Goal: Complete application form: Complete application form

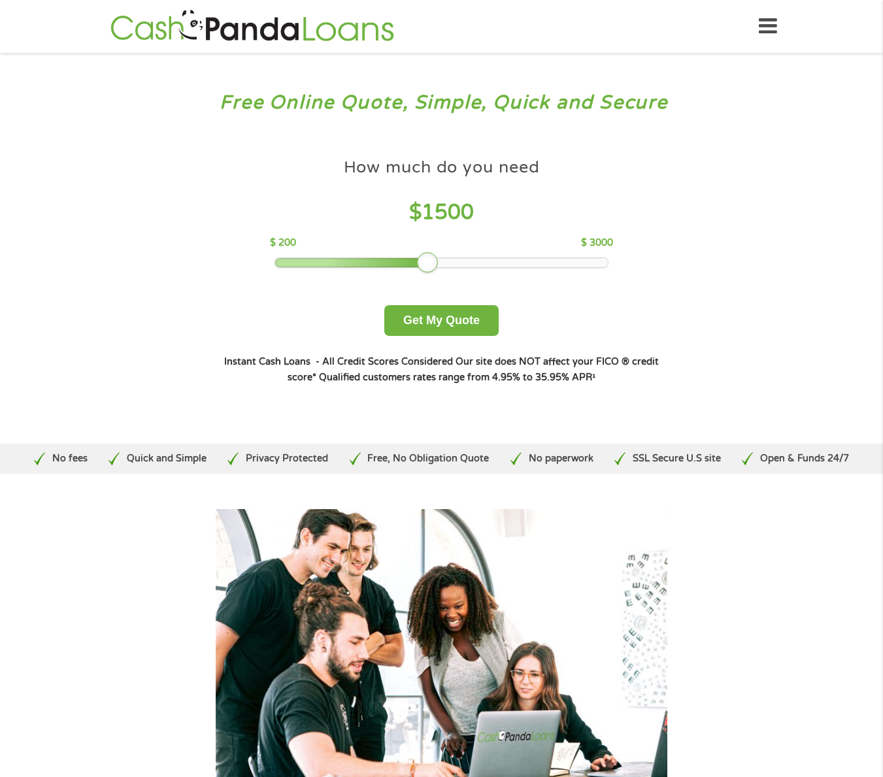
drag, startPoint x: 367, startPoint y: 264, endPoint x: 422, endPoint y: 258, distance: 55.2
click at [422, 258] on div at bounding box center [427, 262] width 21 height 21
click at [438, 324] on button "Get My Quote" at bounding box center [441, 320] width 114 height 31
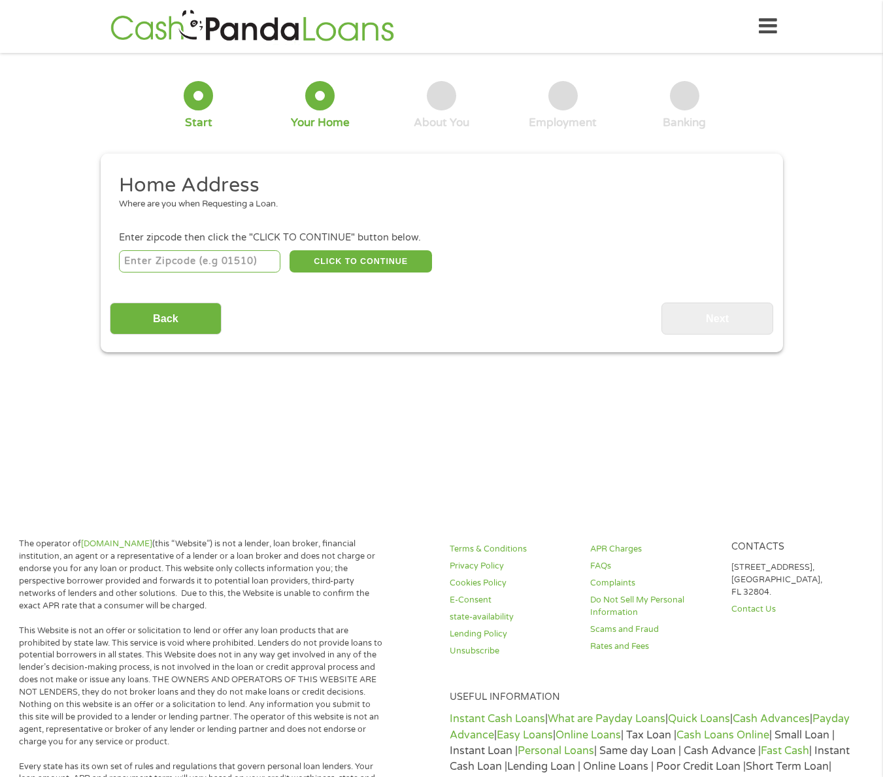
click at [202, 269] on input "number" at bounding box center [200, 261] width 162 height 22
type input "80022"
click at [400, 364] on section "1 Start 2 Your Home 3 About You 4 Employment 5 Banking 6 This field is hidden w…" at bounding box center [441, 221] width 883 height 318
click at [366, 267] on button "CLICK TO CONTINUE" at bounding box center [361, 261] width 143 height 22
type input "80022"
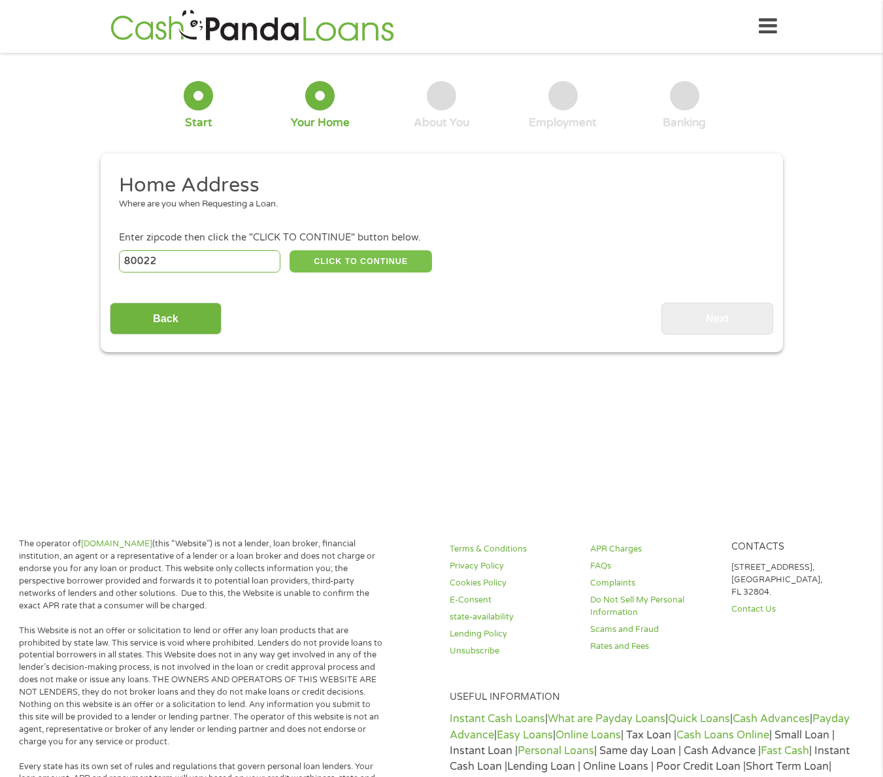
type input "[GEOGRAPHIC_DATA]"
select select "[US_STATE]"
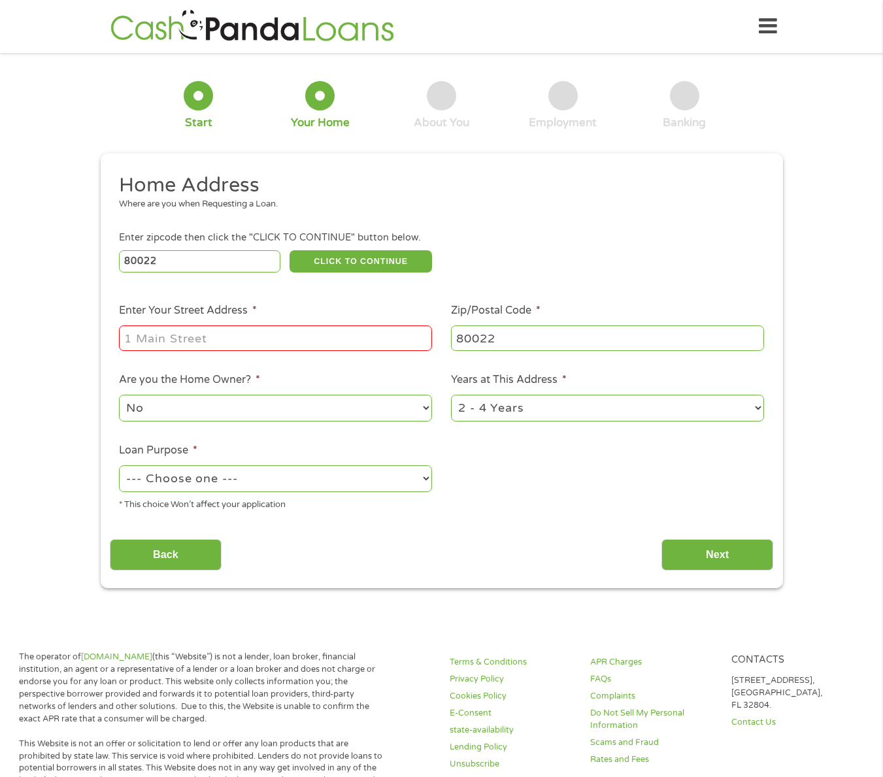
click at [175, 326] on input "Enter Your Street Address *" at bounding box center [275, 338] width 313 height 25
type input "[STREET_ADDRESS]"
click at [216, 401] on select "No Yes" at bounding box center [275, 408] width 313 height 27
select select "yes"
click at [119, 395] on select "No Yes" at bounding box center [275, 408] width 313 height 27
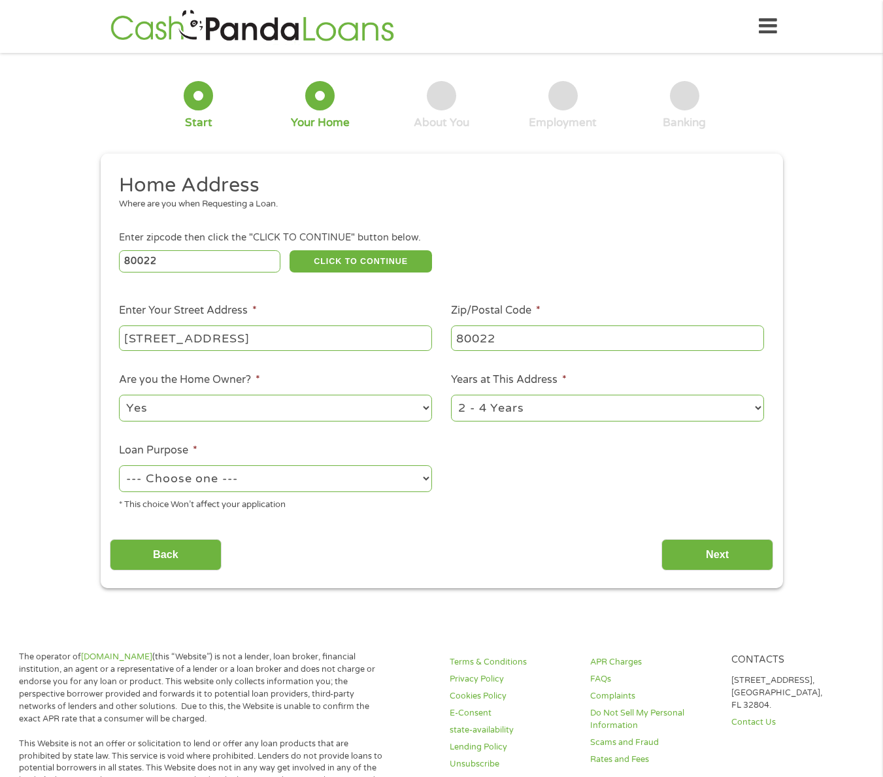
click at [477, 410] on select "1 Year or less 1 - 2 Years 2 - 4 Years Over 4 Years" at bounding box center [607, 408] width 313 height 27
select select "60months"
click at [451, 395] on select "1 Year or less 1 - 2 Years 2 - 4 Years Over 4 Years" at bounding box center [607, 408] width 313 height 27
click at [285, 475] on select "--- Choose one --- Pay Bills Debt Consolidation Home Improvement Major Purchase…" at bounding box center [275, 479] width 313 height 27
select select "paybills"
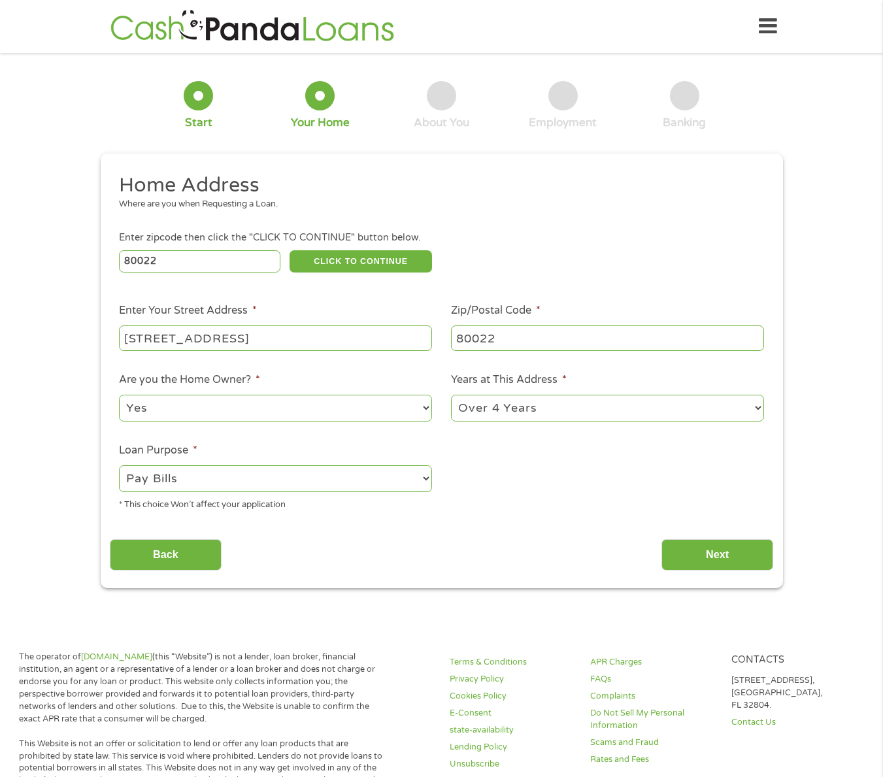
click at [119, 466] on select "--- Choose one --- Pay Bills Debt Consolidation Home Improvement Major Purchase…" at bounding box center [275, 479] width 313 height 27
click at [680, 561] on input "Next" at bounding box center [718, 555] width 112 height 32
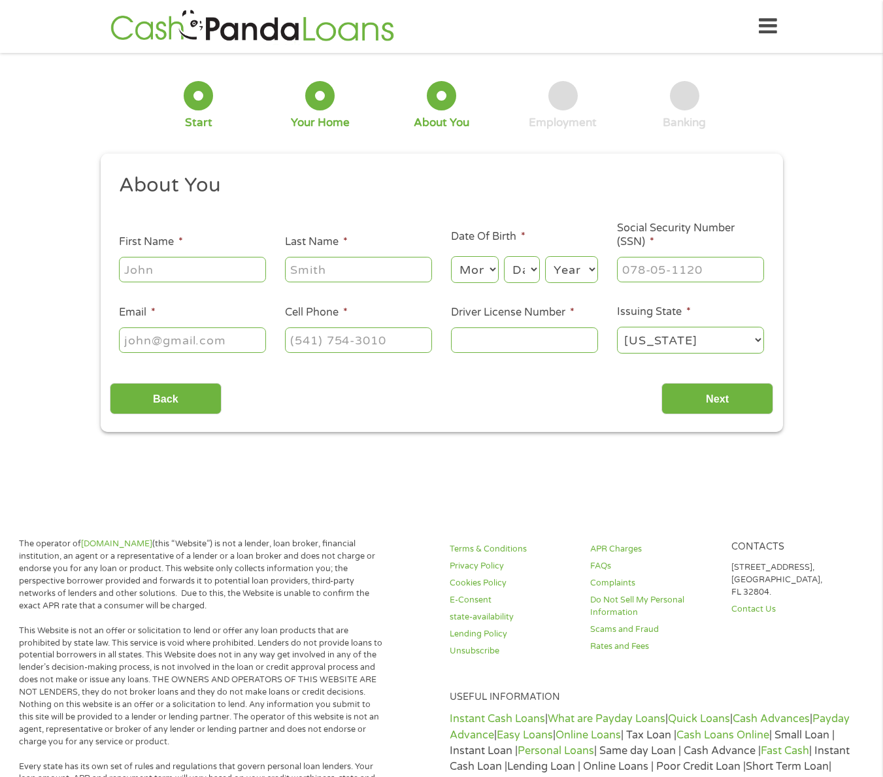
click at [207, 269] on input "First Name *" at bounding box center [192, 269] width 147 height 25
type input "[PERSON_NAME]"
type input "[EMAIL_ADDRESS][DOMAIN_NAME]"
type input "[PHONE_NUMBER]"
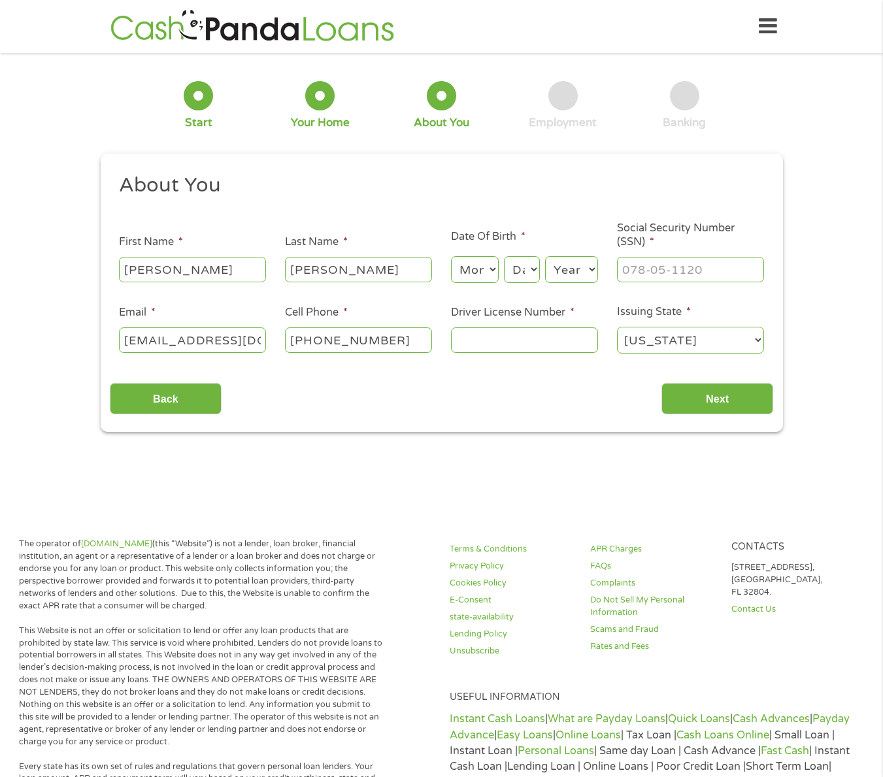
click at [481, 271] on select "Month 1 2 3 4 5 6 7 8 9 10 11 12" at bounding box center [475, 269] width 48 height 27
select select "1"
click at [451, 256] on select "Month 1 2 3 4 5 6 7 8 9 10 11 12" at bounding box center [475, 269] width 48 height 27
click at [513, 265] on select "Day 1 2 3 4 5 6 7 8 9 10 11 12 13 14 15 16 17 18 19 20 21 22 23 24 25 26 27 28 …" at bounding box center [521, 269] width 35 height 27
select select "10"
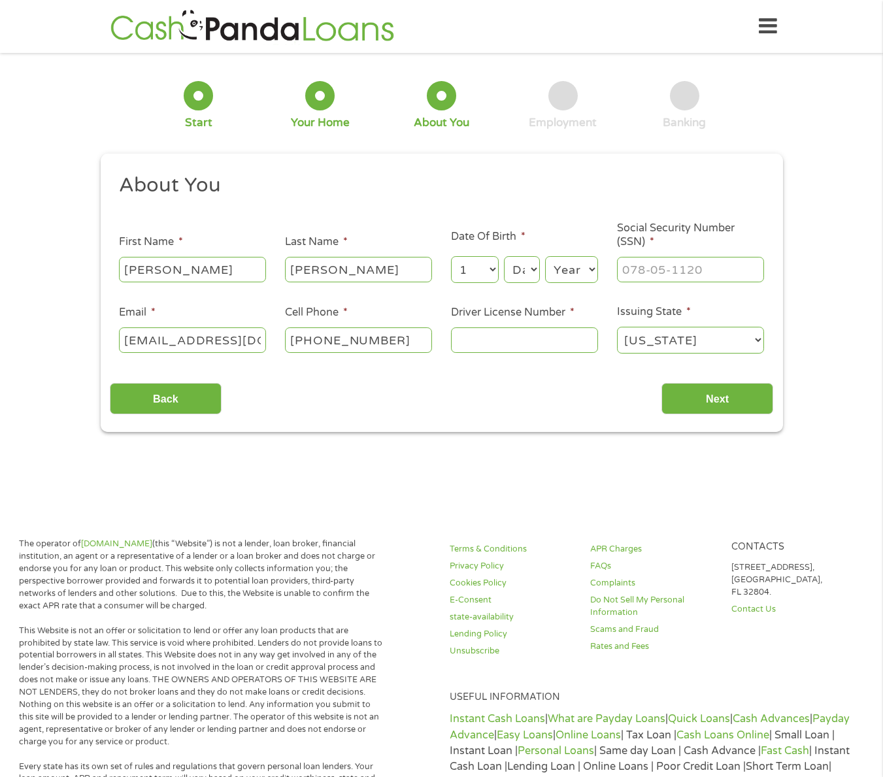
click at [504, 256] on select "Day 1 2 3 4 5 6 7 8 9 10 11 12 13 14 15 16 17 18 19 20 21 22 23 24 25 26 27 28 …" at bounding box center [521, 269] width 35 height 27
click at [567, 264] on select "Year [DATE] 2006 2005 2004 2003 2002 2001 2000 1999 1998 1997 1996 1995 1994 19…" at bounding box center [571, 269] width 53 height 27
select select "1988"
click at [545, 256] on select "Year [DATE] 2006 2005 2004 2003 2002 2001 2000 1999 1998 1997 1996 1995 1994 19…" at bounding box center [571, 269] width 53 height 27
click at [646, 276] on input "___-__-____" at bounding box center [690, 269] width 147 height 25
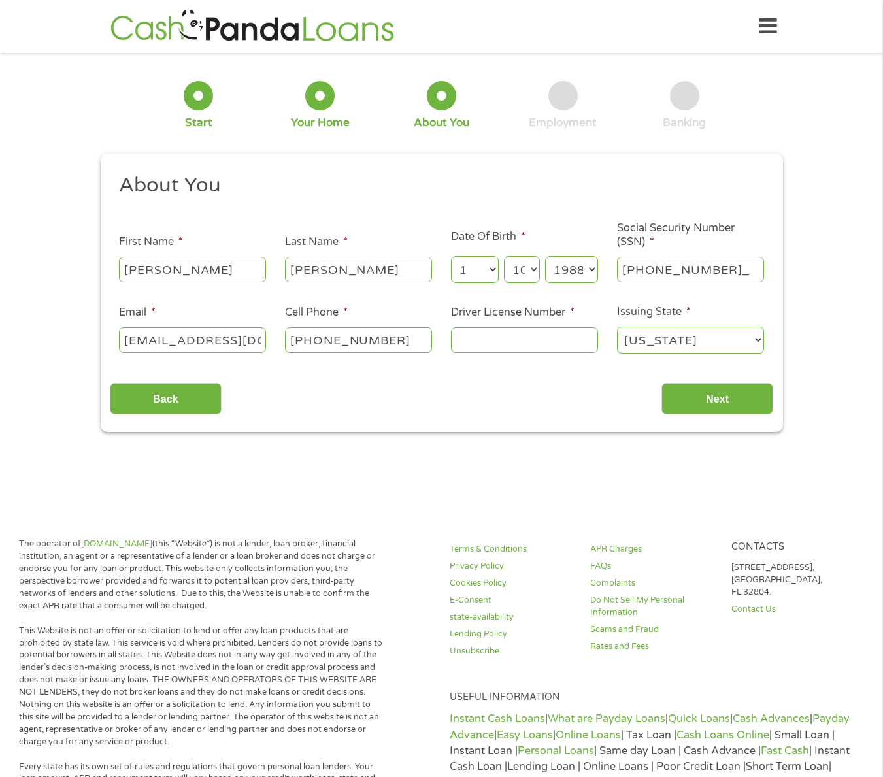
type input "523-61-3336"
click at [543, 340] on input "Driver License Number *" at bounding box center [524, 340] width 147 height 25
type input "053150197"
click at [229, 346] on input "[EMAIL_ADDRESS][DOMAIN_NAME]" at bounding box center [192, 340] width 147 height 25
type input "[EMAIL_ADDRESS][DOMAIN_NAME]"
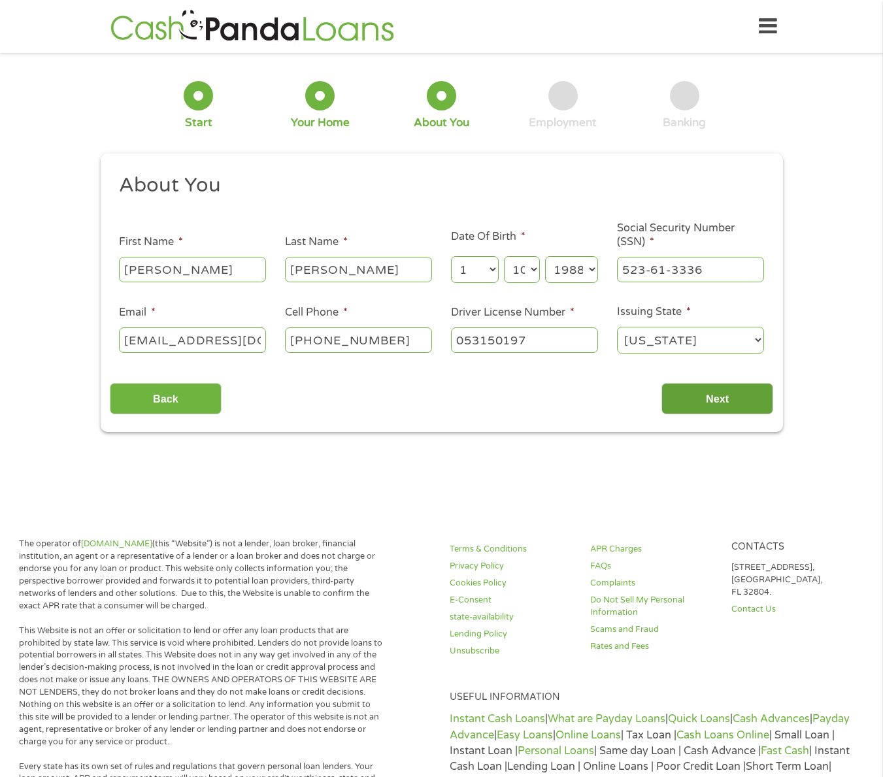
click at [702, 394] on input "Next" at bounding box center [718, 399] width 112 height 32
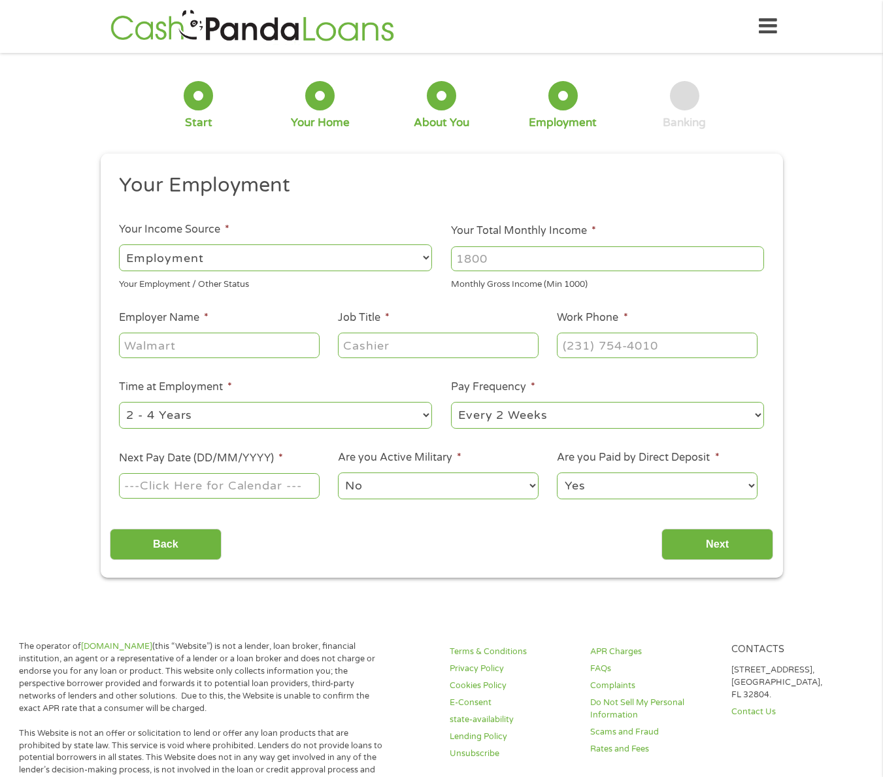
click at [329, 258] on select "--- Choose one --- Employment [DEMOGRAPHIC_DATA] Benefits" at bounding box center [275, 258] width 313 height 27
select select "selfEmployed"
click at [119, 245] on select "--- Choose one --- Employment [DEMOGRAPHIC_DATA] Benefits" at bounding box center [275, 258] width 313 height 27
click at [481, 267] on input "Your Total Monthly Income *" at bounding box center [607, 259] width 313 height 25
type input "4000"
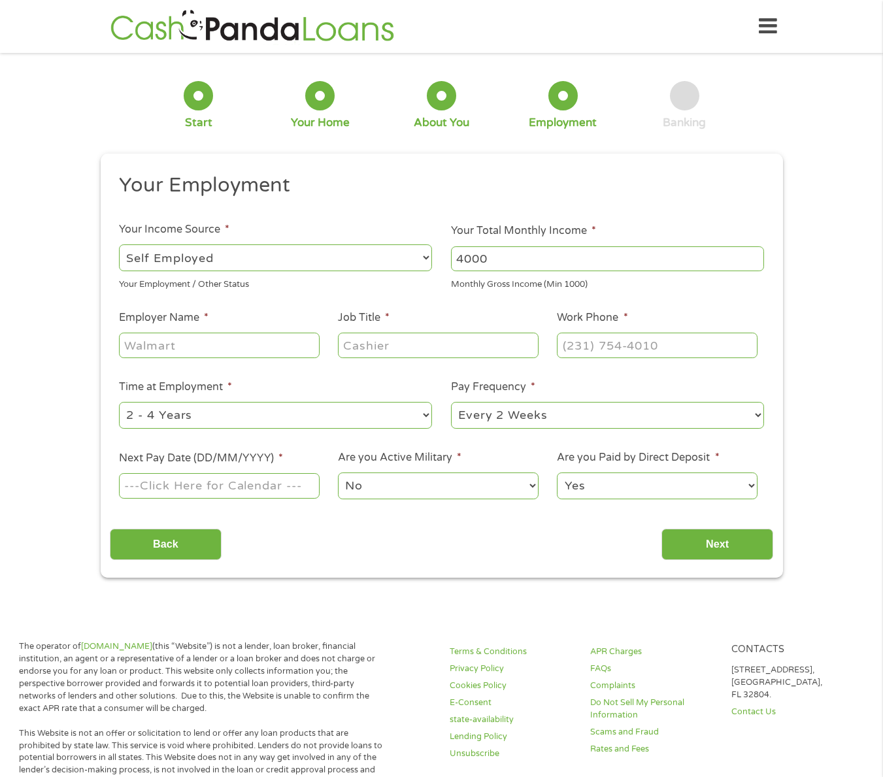
click at [181, 350] on input "Employer Name *" at bounding box center [219, 345] width 200 height 25
type input "[PERSON_NAME] Supply Co"
click at [409, 347] on input "Job Title *" at bounding box center [438, 345] width 200 height 25
type input "Owner"
click at [645, 345] on input "(___) ___-____" at bounding box center [657, 345] width 200 height 25
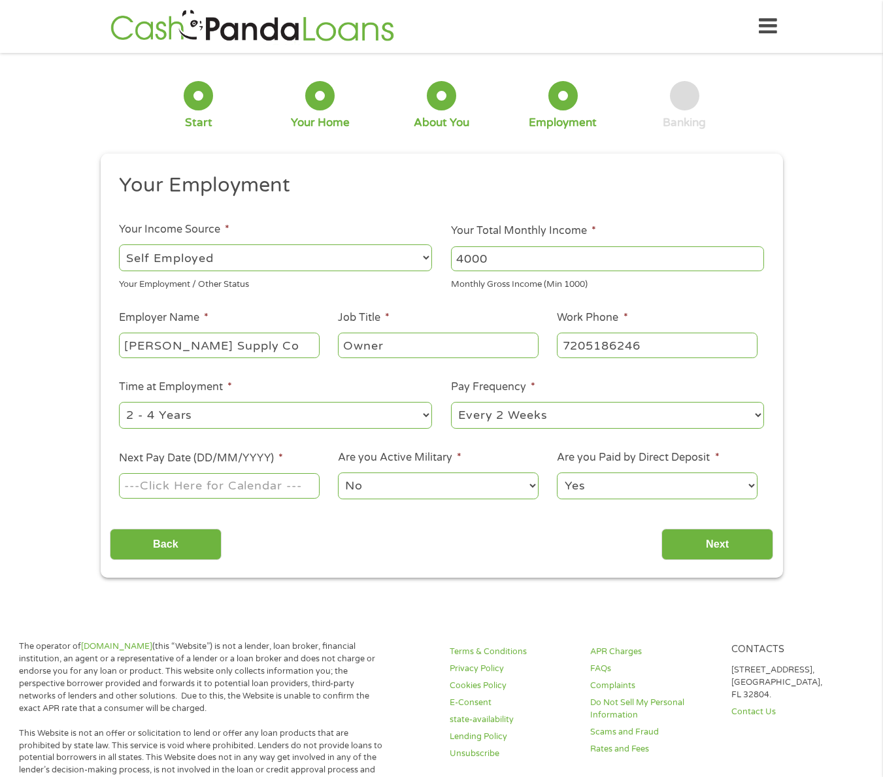
type input "[PHONE_NUMBER]"
click at [269, 417] on select "--- Choose one --- 1 Year or less 1 - 2 Years 2 - 4 Years Over 4 Years" at bounding box center [275, 415] width 313 height 27
select select "24months"
click at [119, 402] on select "--- Choose one --- 1 Year or less 1 - 2 Years 2 - 4 Years Over 4 Years" at bounding box center [275, 415] width 313 height 27
click at [503, 420] on select "--- Choose one --- Every 2 Weeks Every Week Monthly Semi-Monthly" at bounding box center [607, 415] width 313 height 27
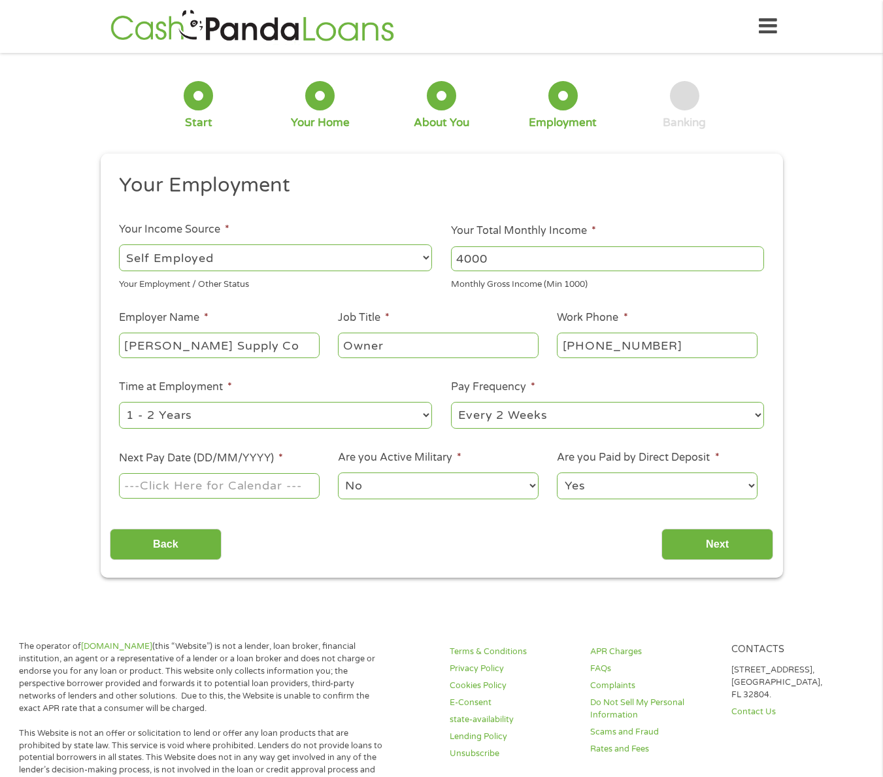
click at [451, 402] on select "--- Choose one --- Every 2 Weeks Every Week Monthly Semi-Monthly" at bounding box center [607, 415] width 313 height 27
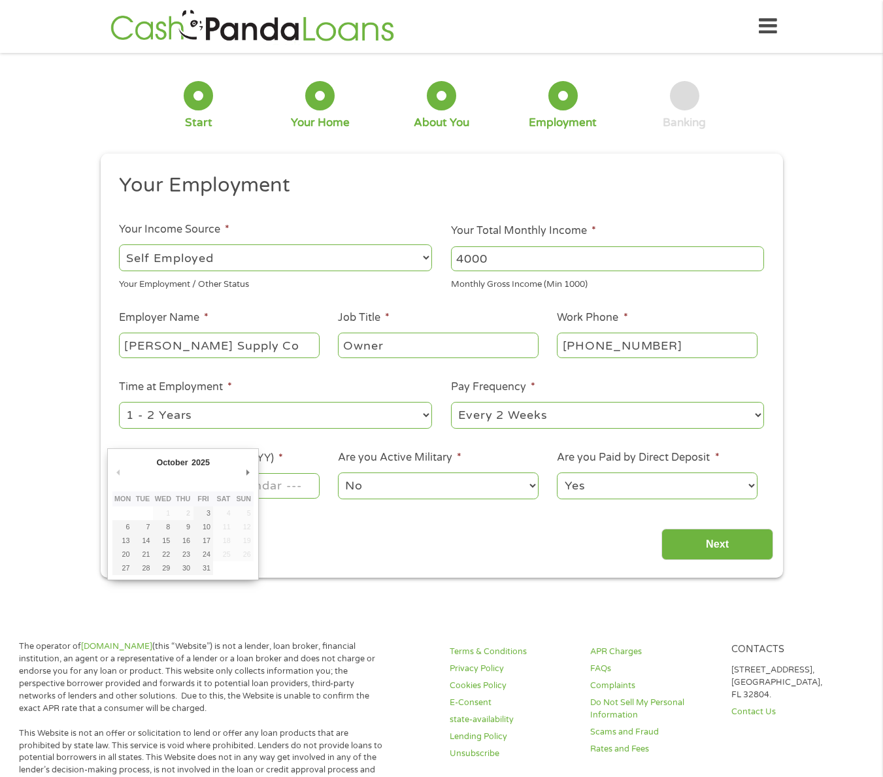
click at [262, 496] on input "Next Pay Date (DD/MM/YYYY) *" at bounding box center [219, 485] width 200 height 25
click at [307, 451] on li "Next Pay Date (DD/MM/YYYY) *" at bounding box center [219, 476] width 219 height 50
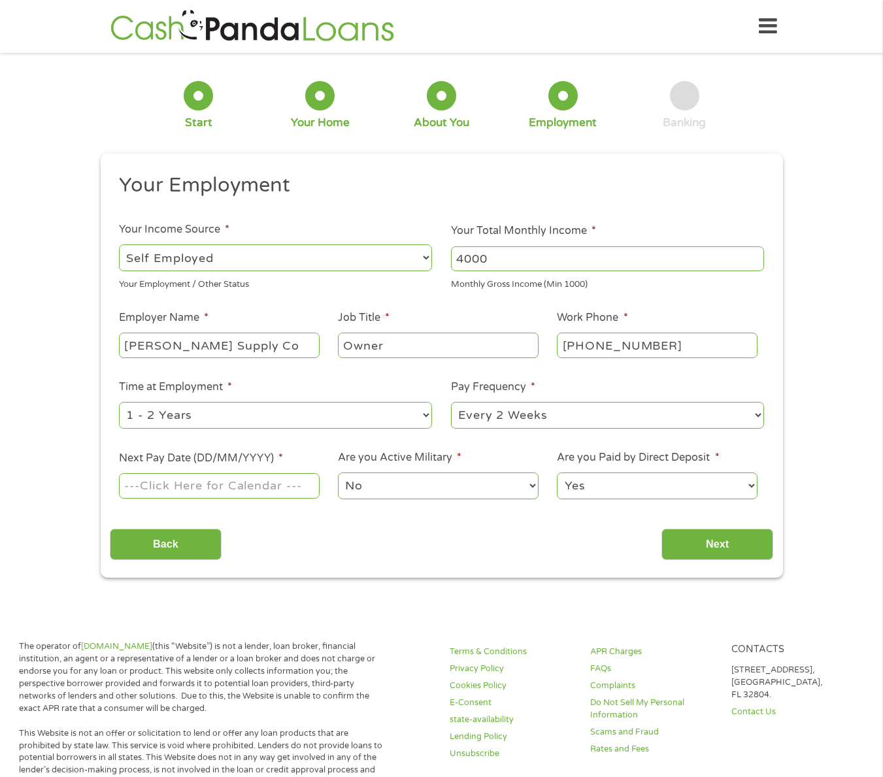
click at [194, 483] on input "Next Pay Date (DD/MM/YYYY) *" at bounding box center [219, 485] width 200 height 25
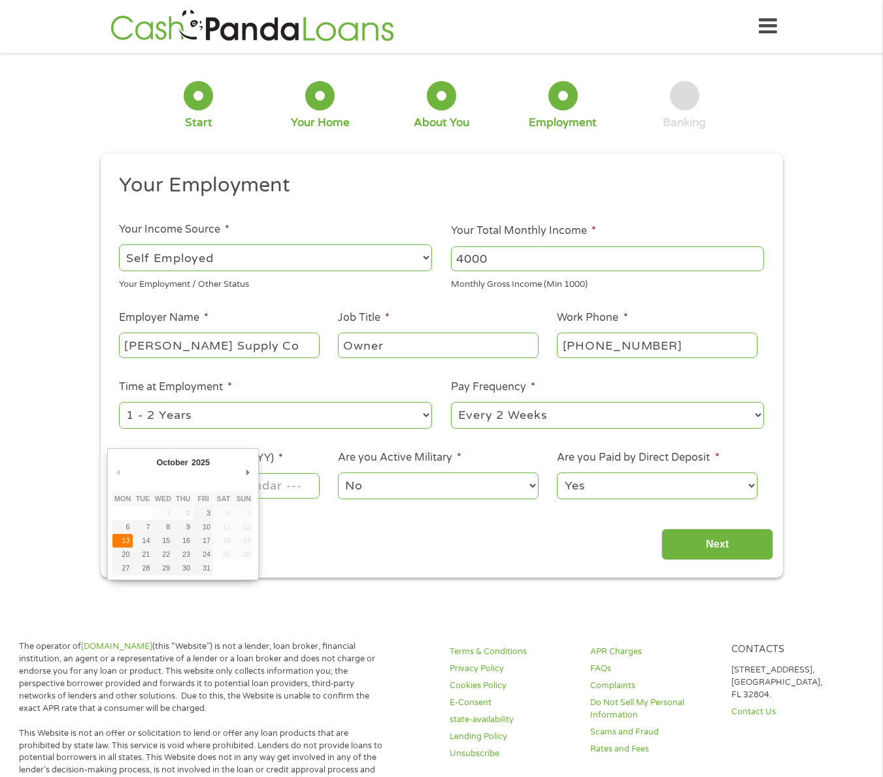
type input "[DATE]"
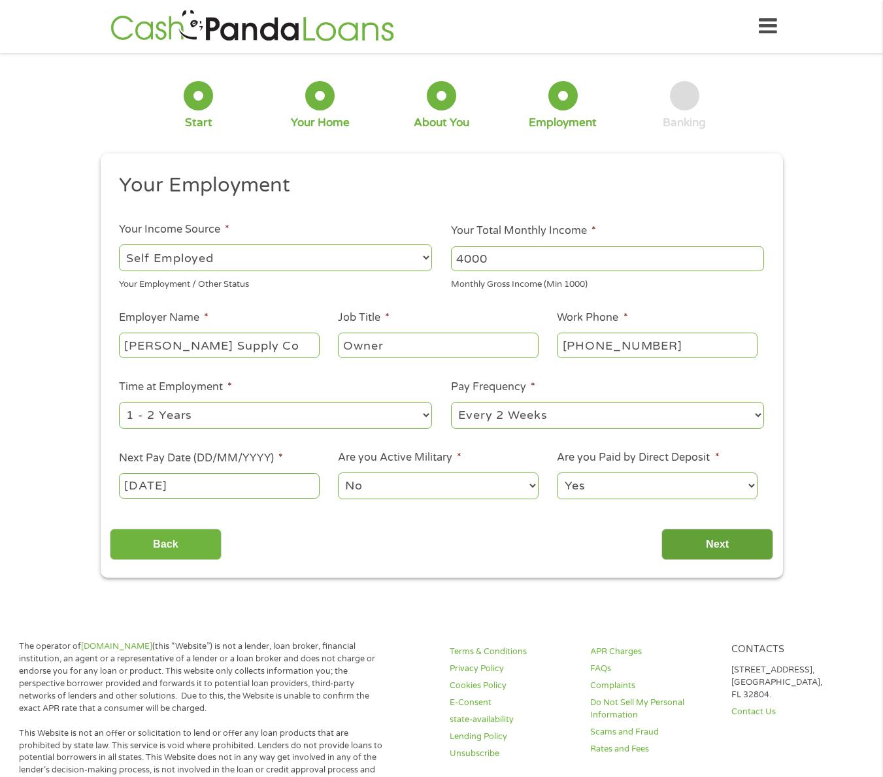
click at [704, 544] on input "Next" at bounding box center [718, 545] width 112 height 32
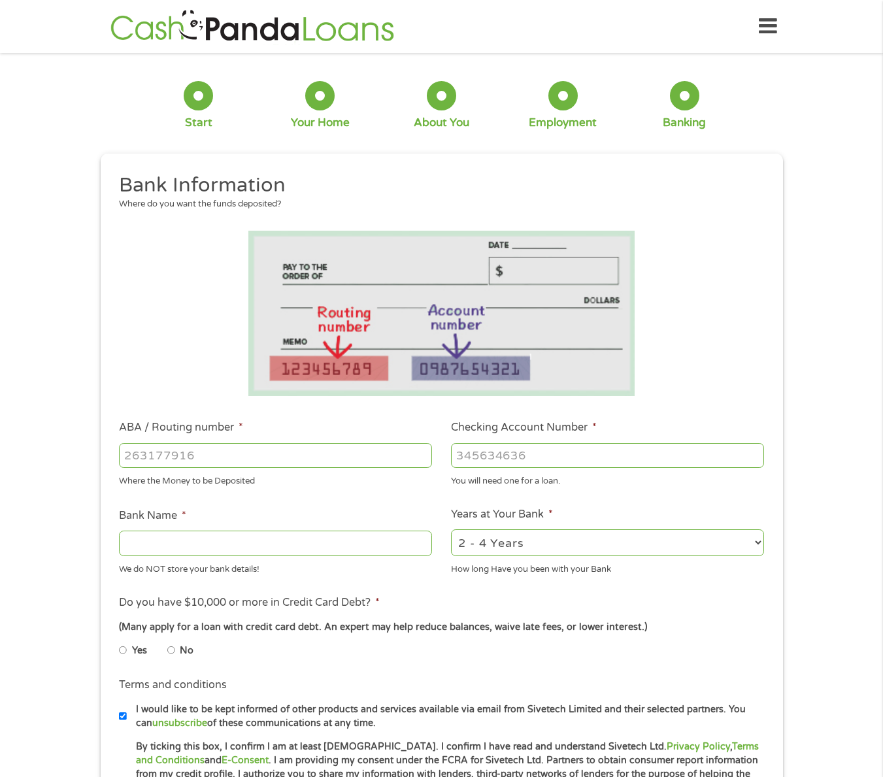
click at [285, 460] on input "ABA / Routing number *" at bounding box center [275, 455] width 313 height 25
click at [318, 461] on input "ABA / Routing number *" at bounding box center [275, 455] width 313 height 25
type input "031101334"
type input "SoFi Bank, National Association"
type input "031101334"
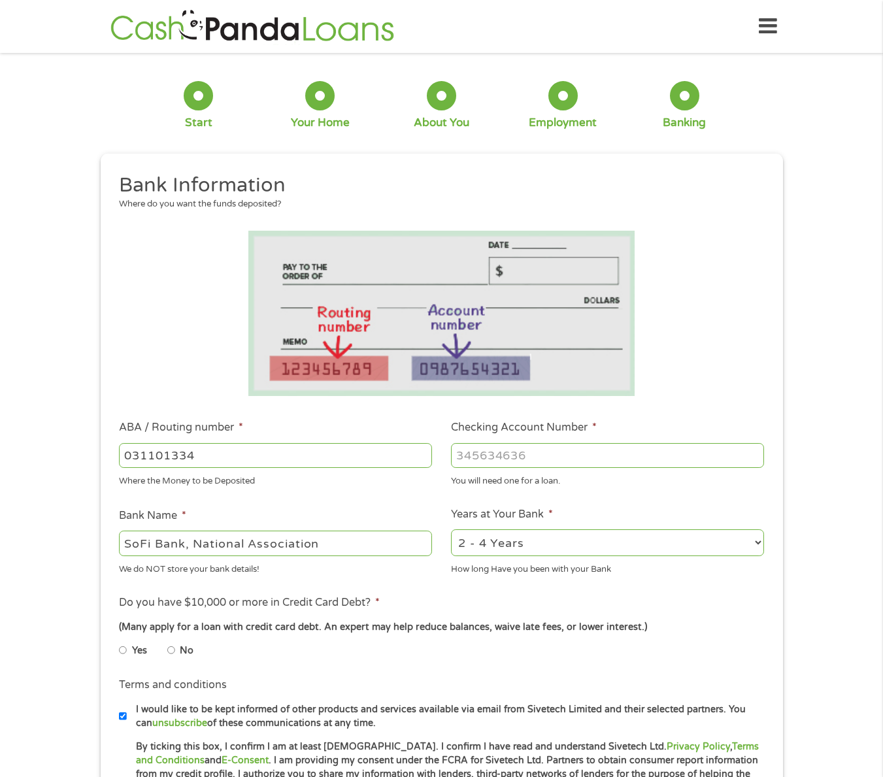
click at [546, 456] on input "Checking Account Number *" at bounding box center [607, 455] width 313 height 25
type input "411038175256"
click at [492, 547] on select "2 - 4 Years 6 - 12 Months 1 - 2 Years Over 4 Years" at bounding box center [607, 543] width 313 height 27
select select "24months"
click at [451, 530] on select "2 - 4 Years 6 - 12 Months 1 - 2 Years Over 4 Years" at bounding box center [607, 543] width 313 height 27
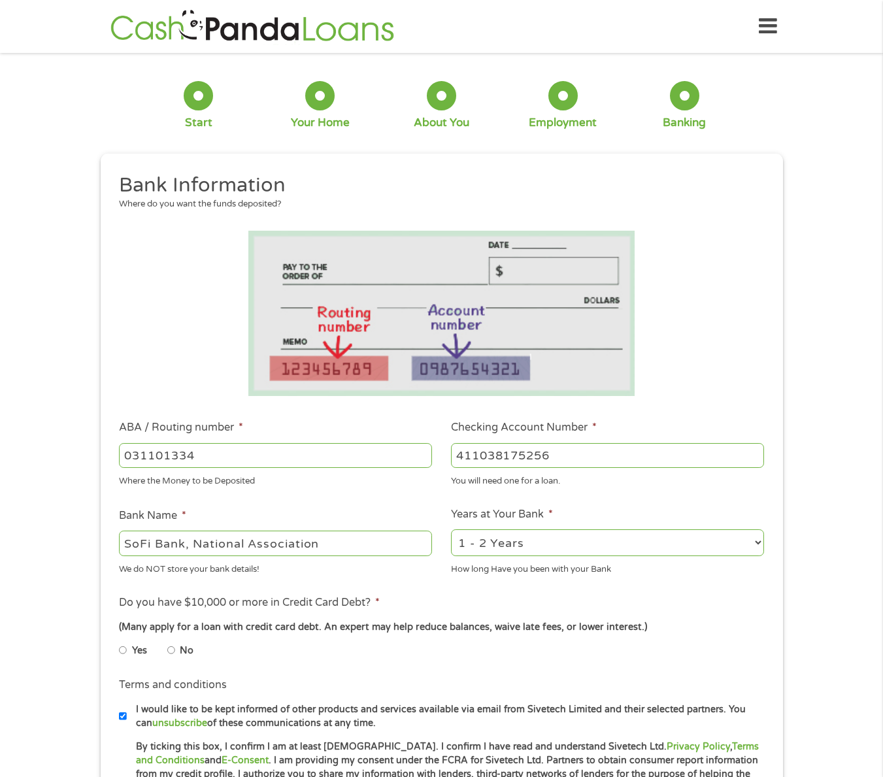
click at [171, 648] on input "No" at bounding box center [171, 650] width 8 height 21
radio input "true"
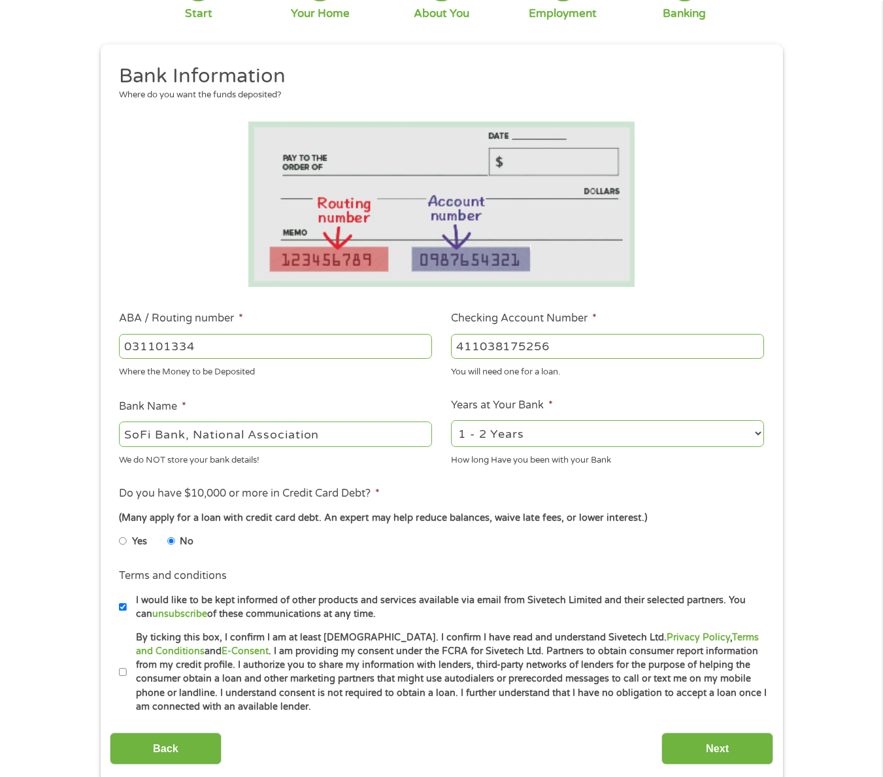
scroll to position [218, 0]
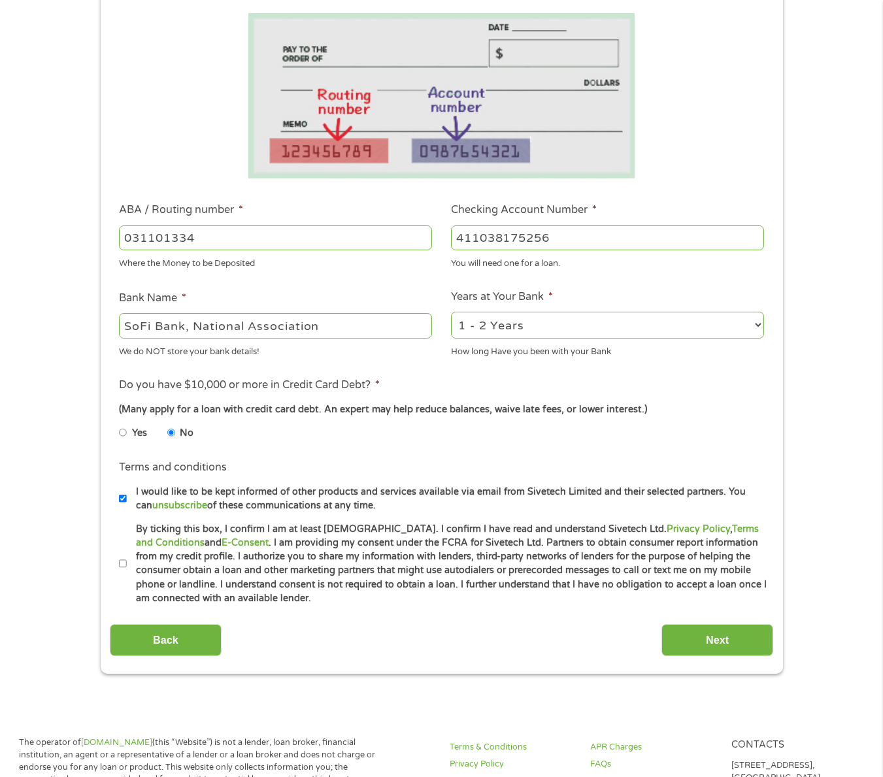
click at [120, 562] on input "By ticking this box, I confirm I am at least [DEMOGRAPHIC_DATA]. I confirm I ha…" at bounding box center [123, 564] width 8 height 21
checkbox input "true"
click at [707, 641] on input "Next" at bounding box center [718, 640] width 112 height 32
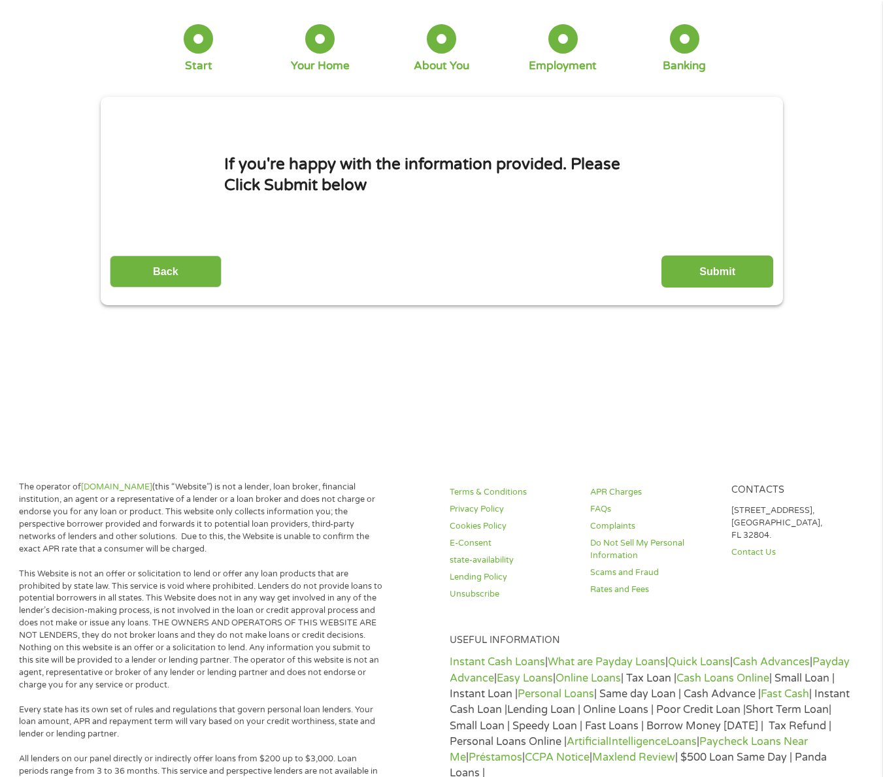
scroll to position [0, 0]
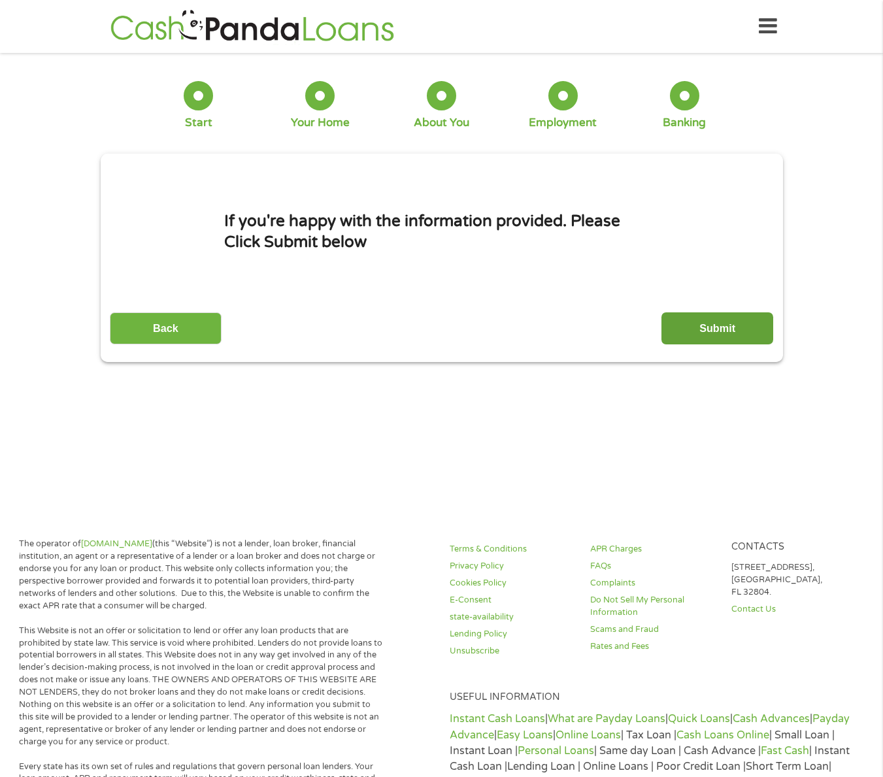
click at [712, 332] on input "Submit" at bounding box center [718, 329] width 112 height 32
